Goal: Check status: Check status

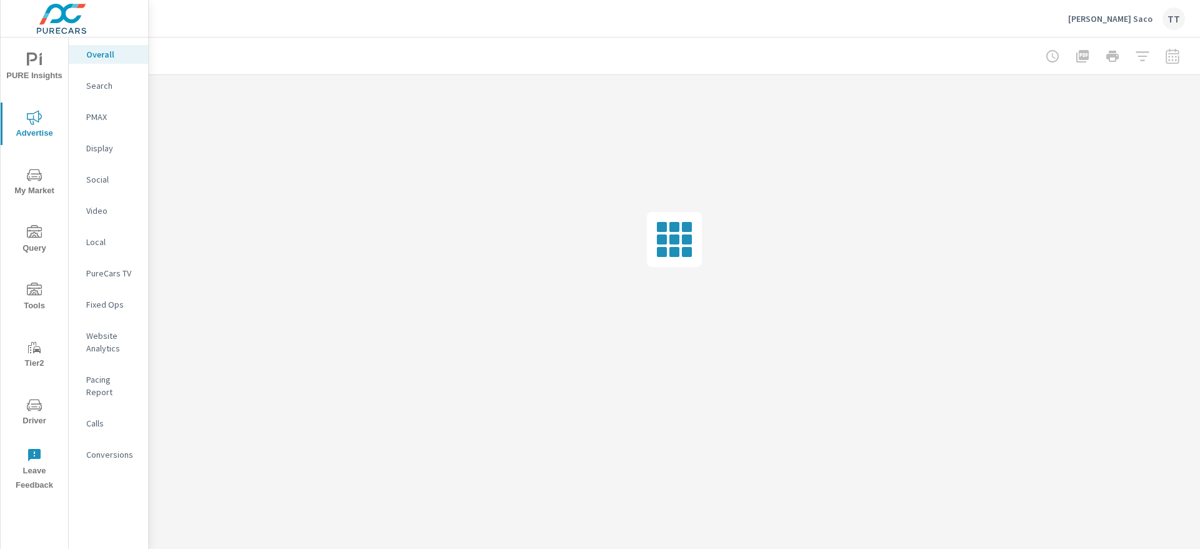
click at [97, 89] on p "Search" at bounding box center [112, 85] width 52 height 12
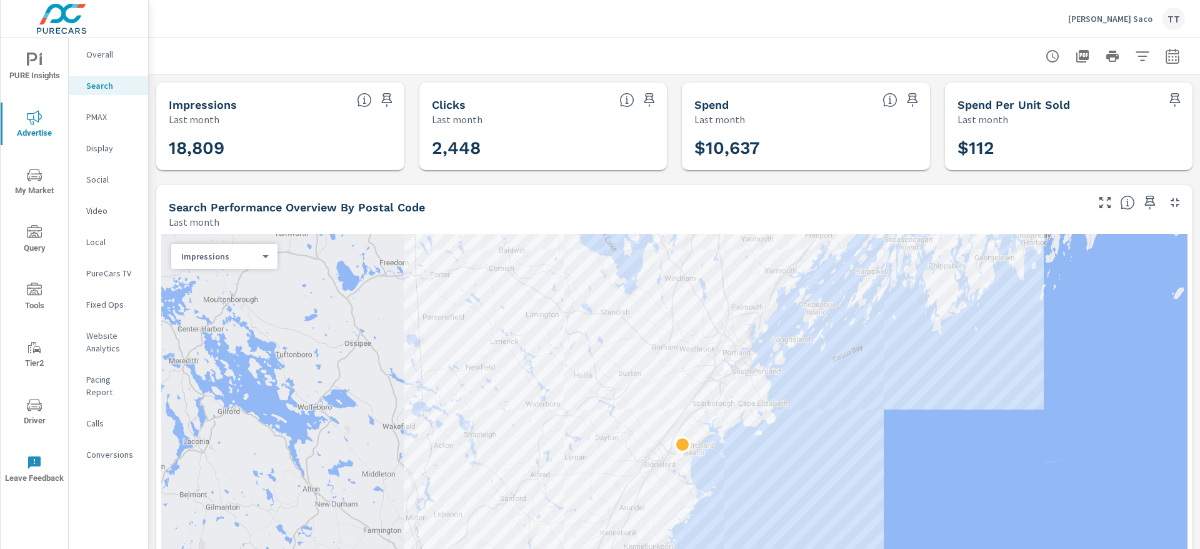
click at [1165, 61] on icon "button" at bounding box center [1172, 56] width 15 height 15
select select "Last month"
click at [1165, 61] on icon "button" at bounding box center [1172, 56] width 15 height 15
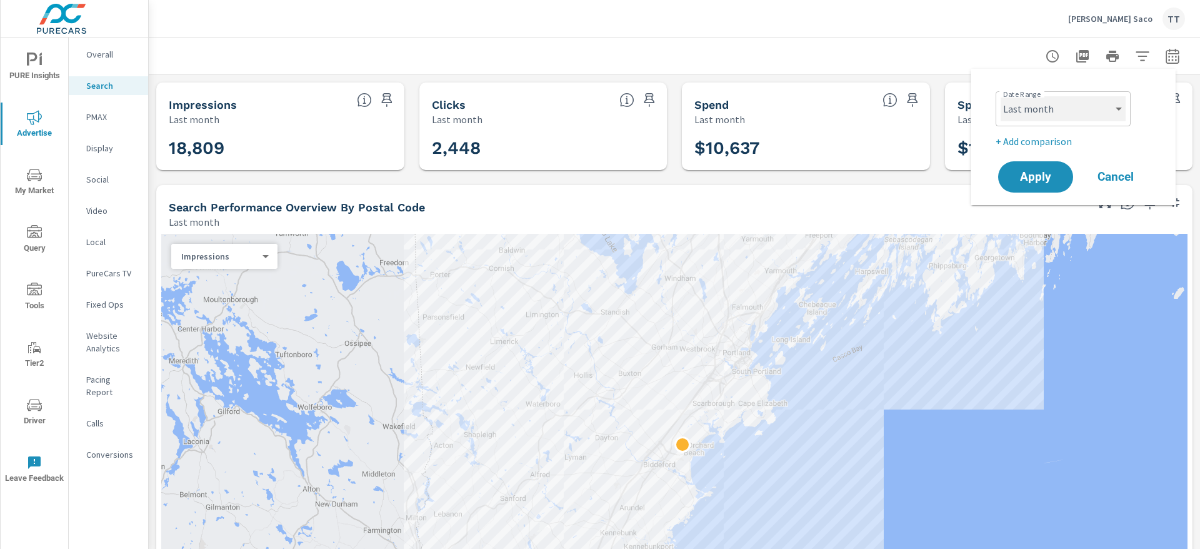
click at [1095, 108] on select "Custom [DATE] Last week Last 7 days Last 14 days Last 30 days Last 45 days Last…" at bounding box center [1063, 108] width 125 height 25
click at [1001, 96] on select "Custom [DATE] Last week Last 7 days Last 14 days Last 30 days Last 45 days Last…" at bounding box center [1063, 108] width 125 height 25
select select "Month to date"
click at [1031, 165] on button "Apply" at bounding box center [1035, 177] width 77 height 32
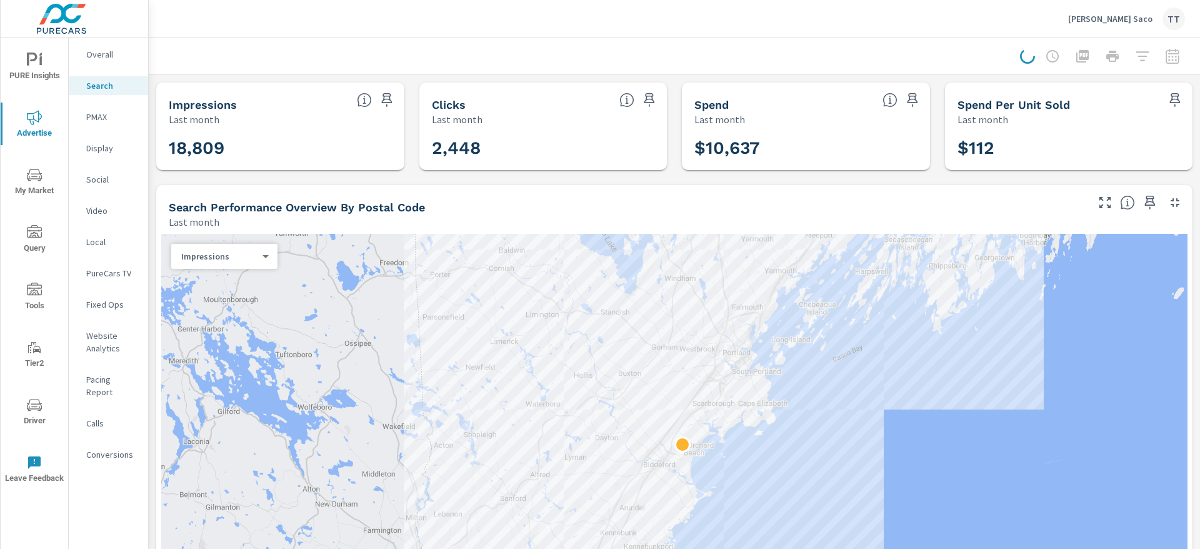
click at [1042, 139] on button "Apply" at bounding box center [1071, 130] width 58 height 18
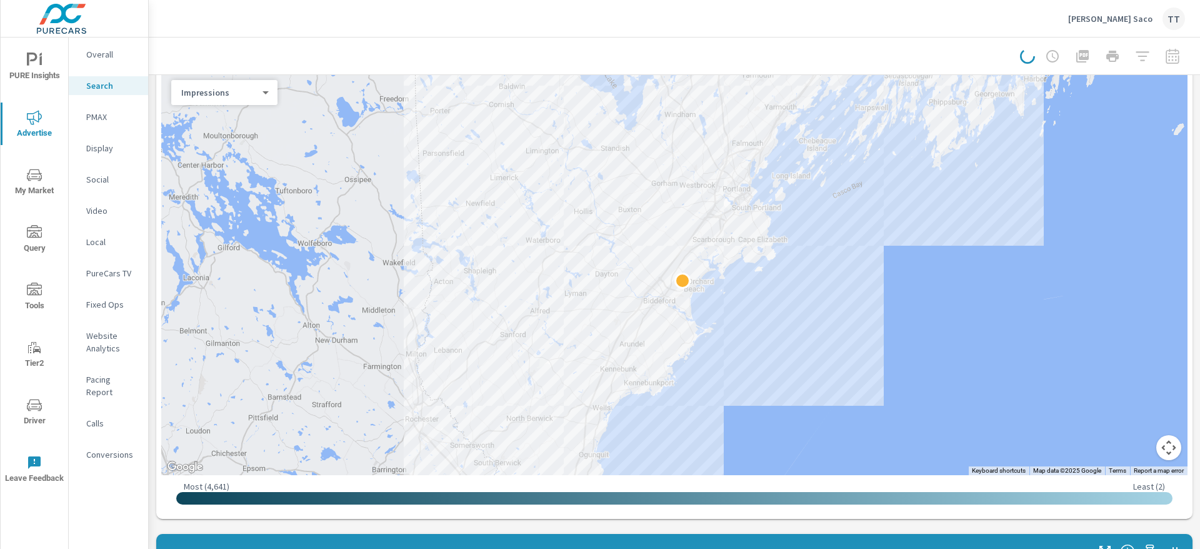
scroll to position [398, 0]
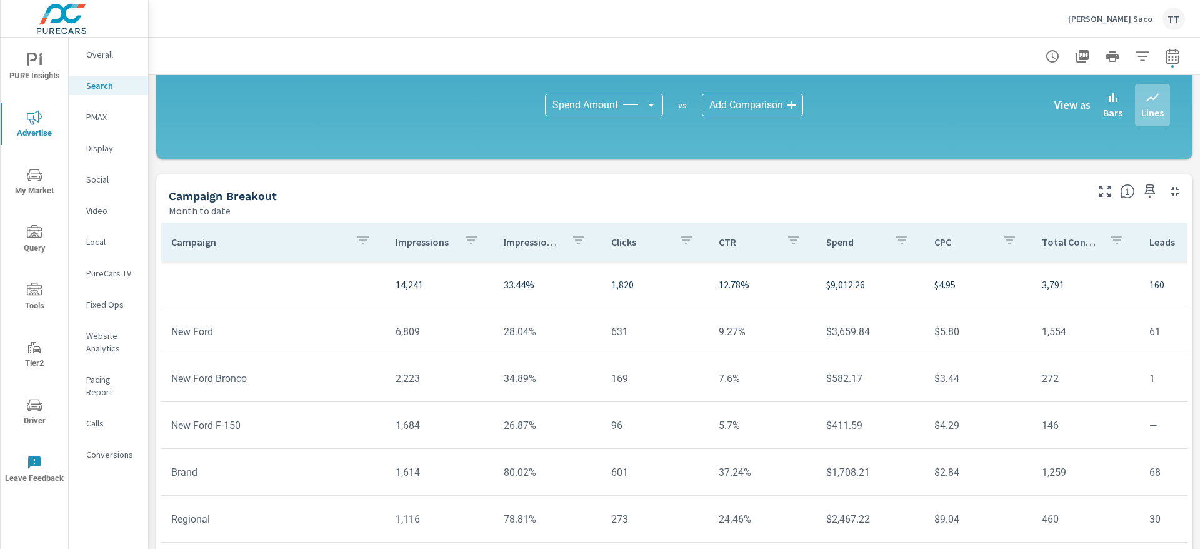
scroll to position [859, 0]
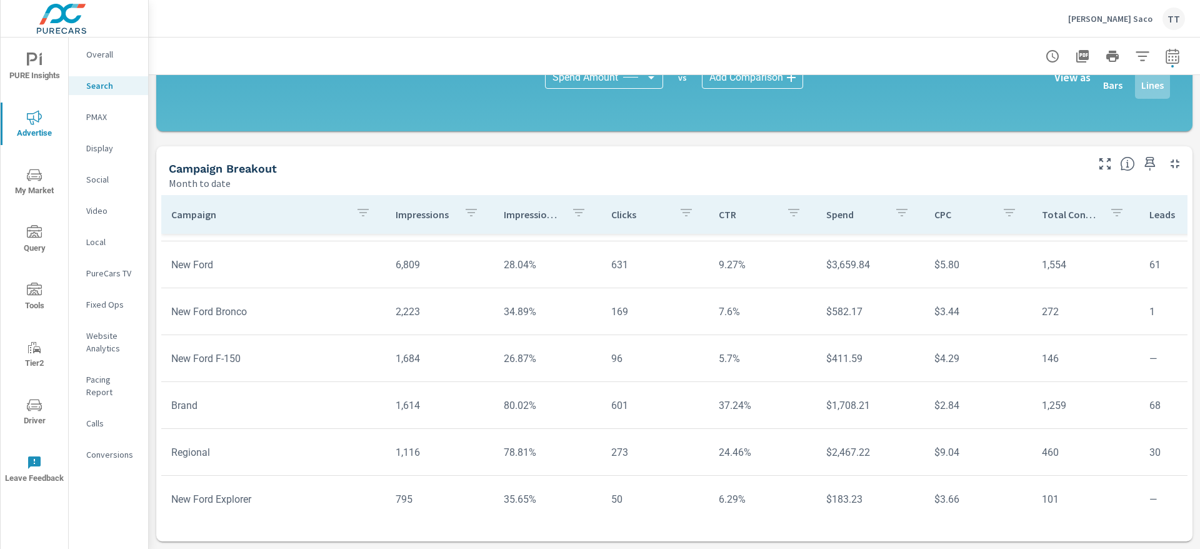
scroll to position [54, 0]
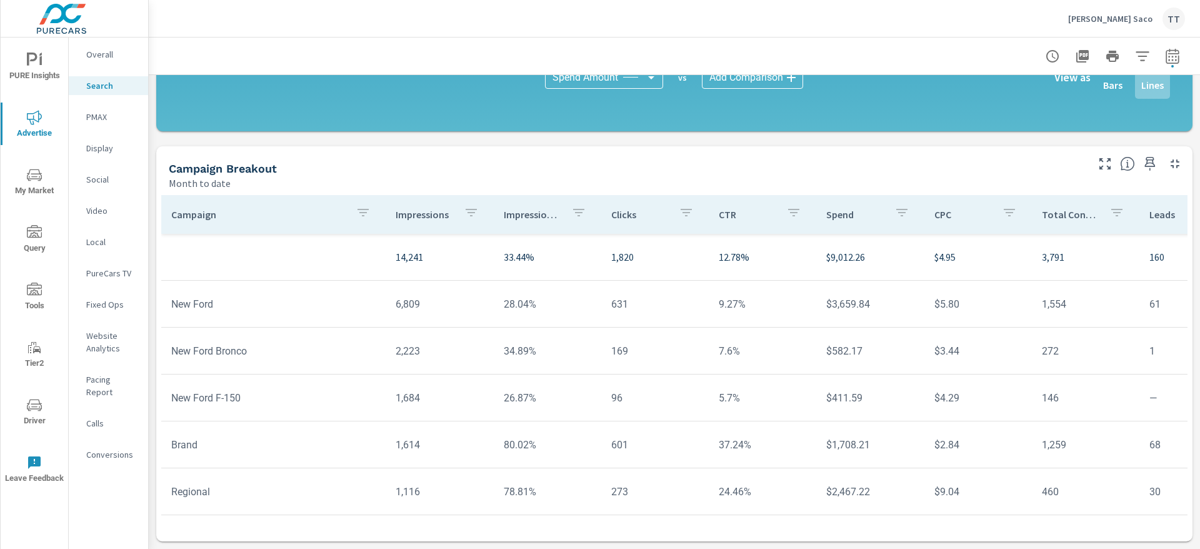
click at [106, 141] on div "Display" at bounding box center [108, 148] width 79 height 19
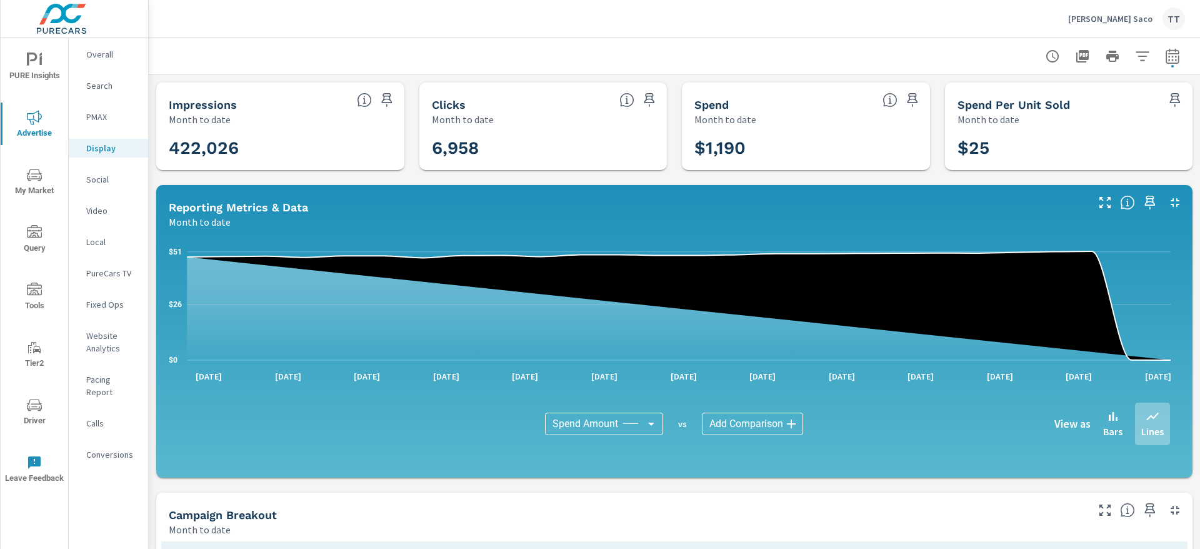
click at [104, 92] on div "Search" at bounding box center [108, 85] width 79 height 19
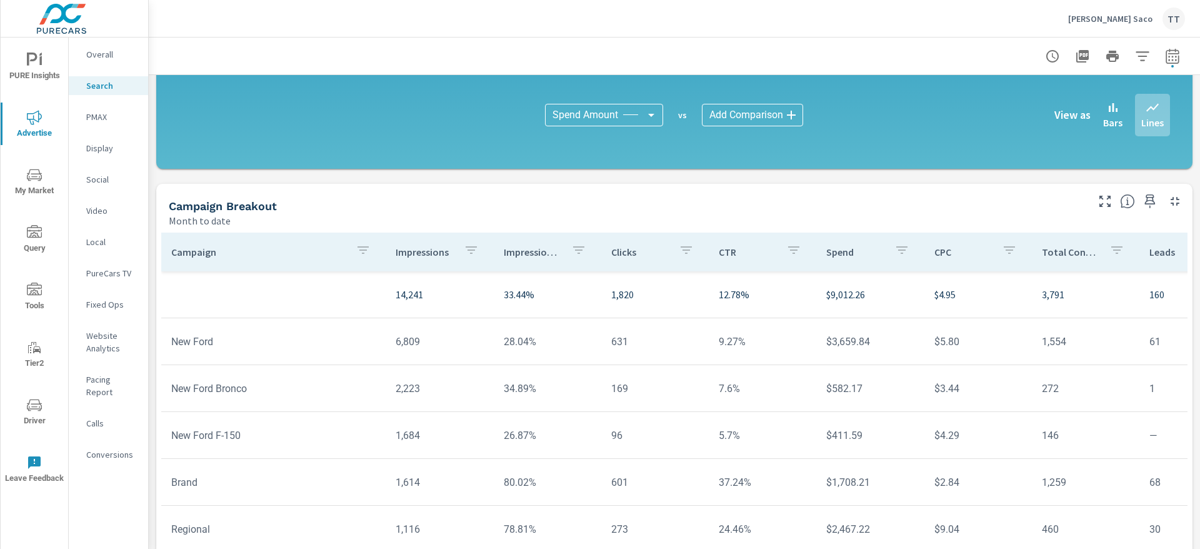
scroll to position [859, 0]
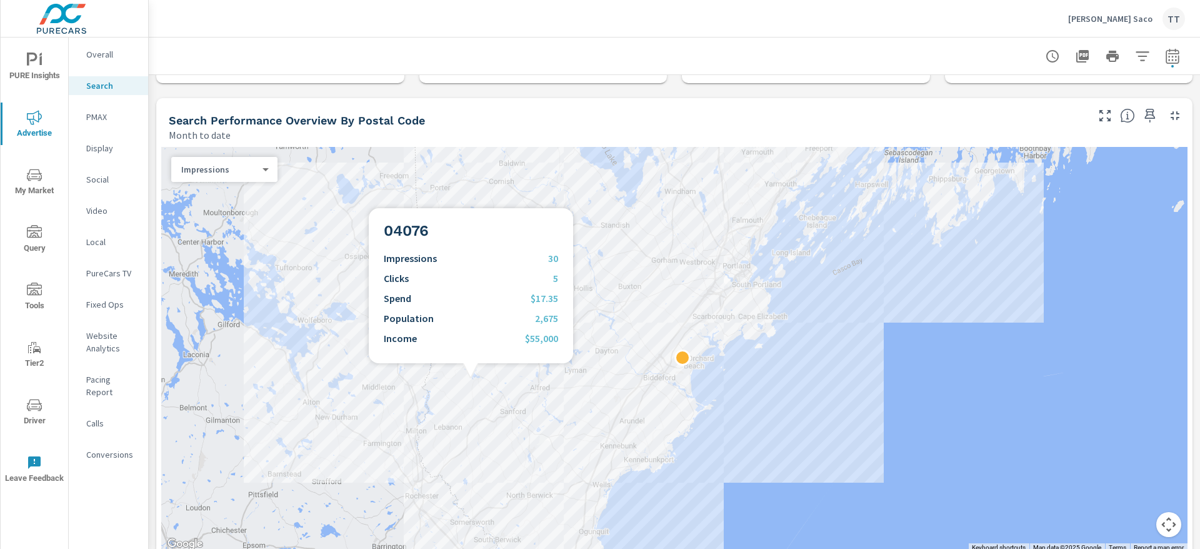
scroll to position [26, 0]
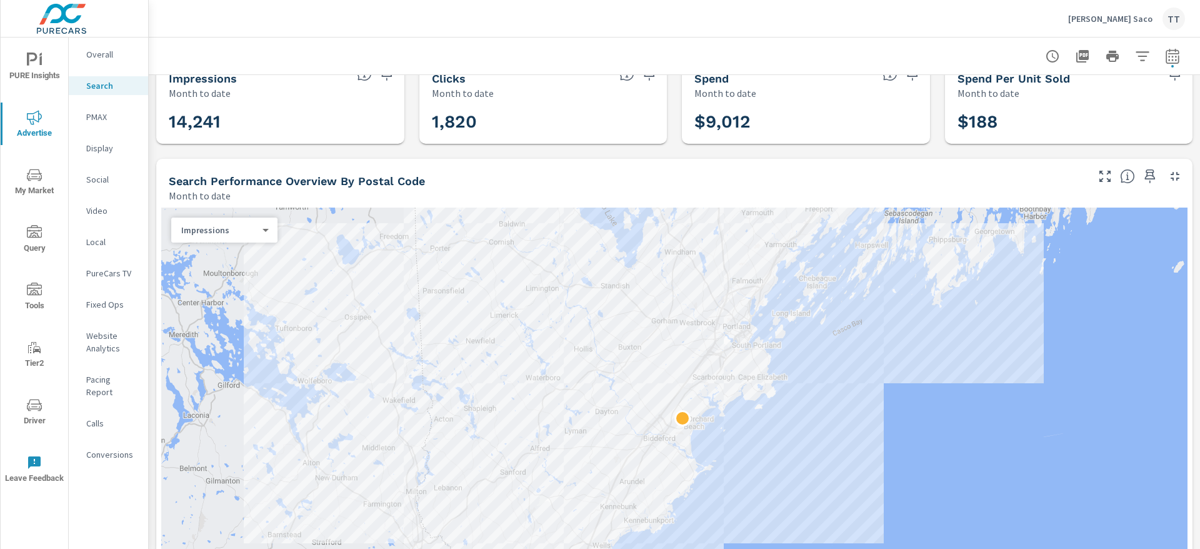
click at [1165, 59] on icon "button" at bounding box center [1172, 56] width 15 height 15
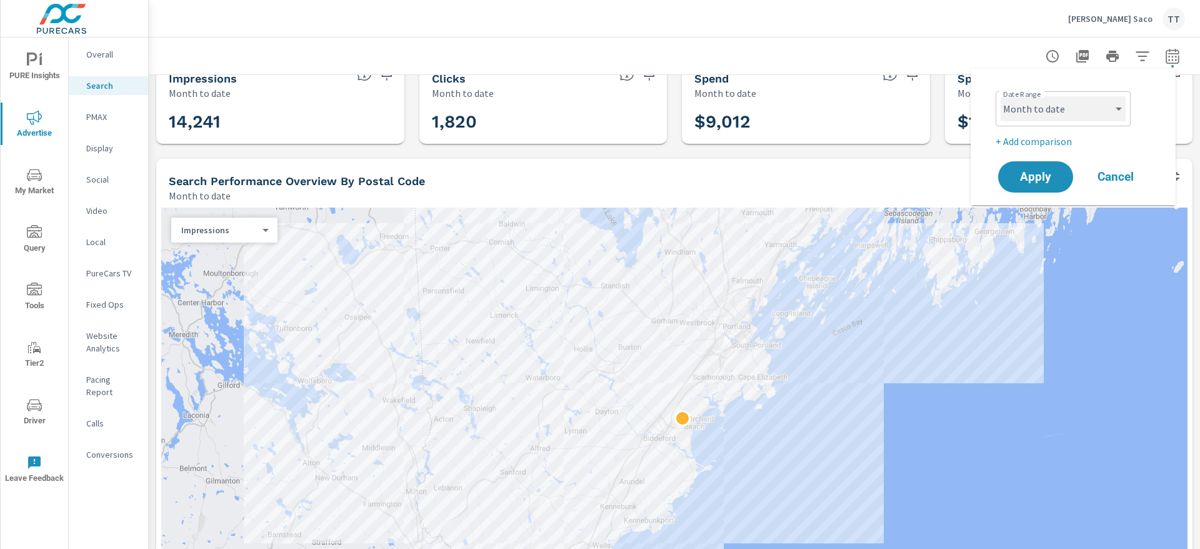
click at [1069, 117] on select "Custom [DATE] Last week Last 7 days Last 14 days Last 30 days Last 45 days Last…" at bounding box center [1063, 108] width 125 height 25
click at [1001, 96] on select "Custom [DATE] Last week Last 7 days Last 14 days Last 30 days Last 45 days Last…" at bounding box center [1063, 108] width 125 height 25
select select "custom"
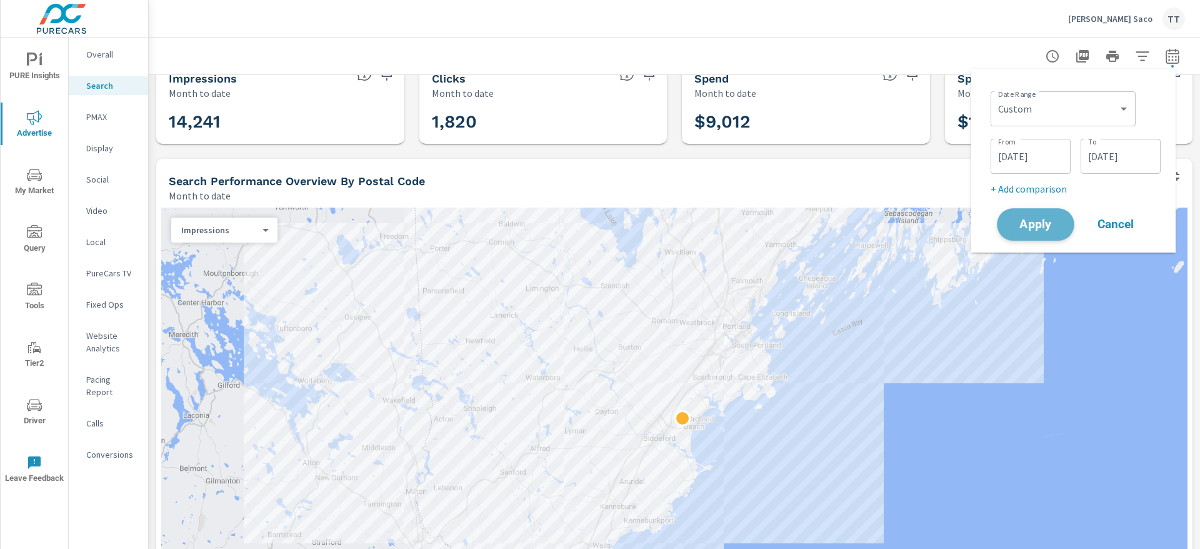
click at [1053, 221] on span "Apply" at bounding box center [1035, 225] width 51 height 12
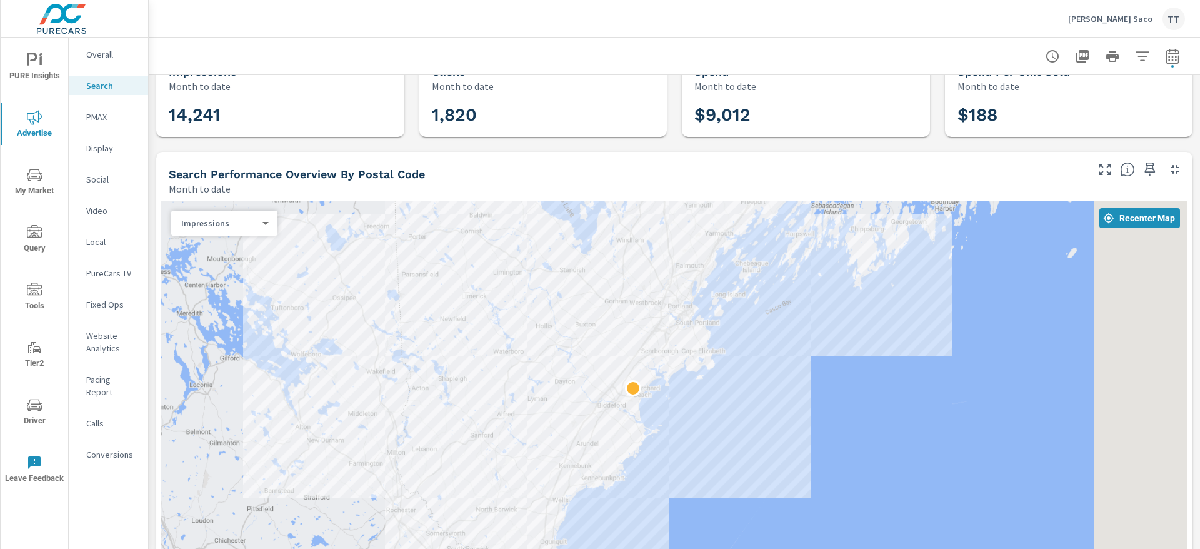
scroll to position [59, 0]
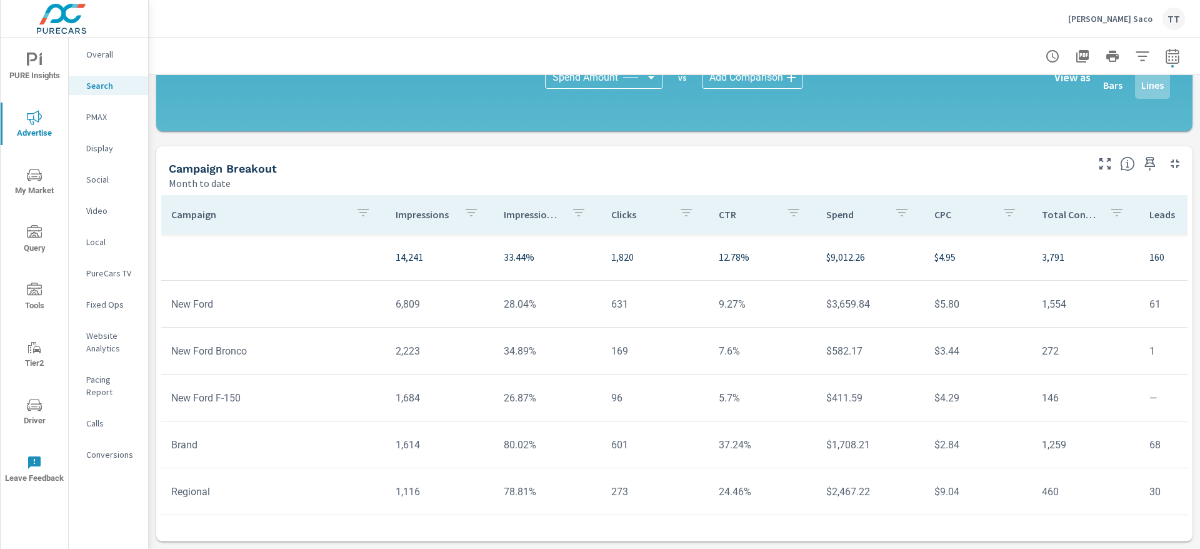
scroll to position [54, 0]
